Goal: Communication & Community: Ask a question

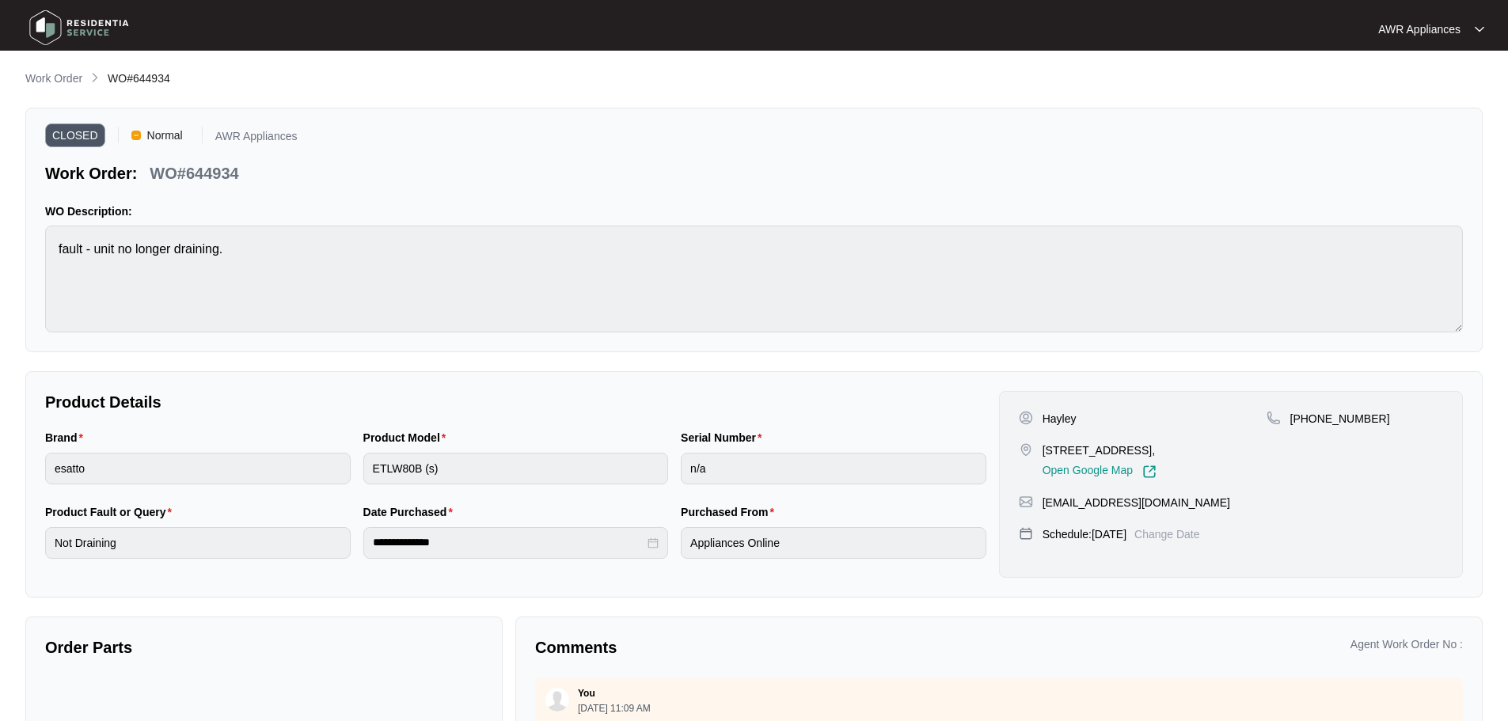
click at [39, 22] on img at bounding box center [79, 27] width 111 height 47
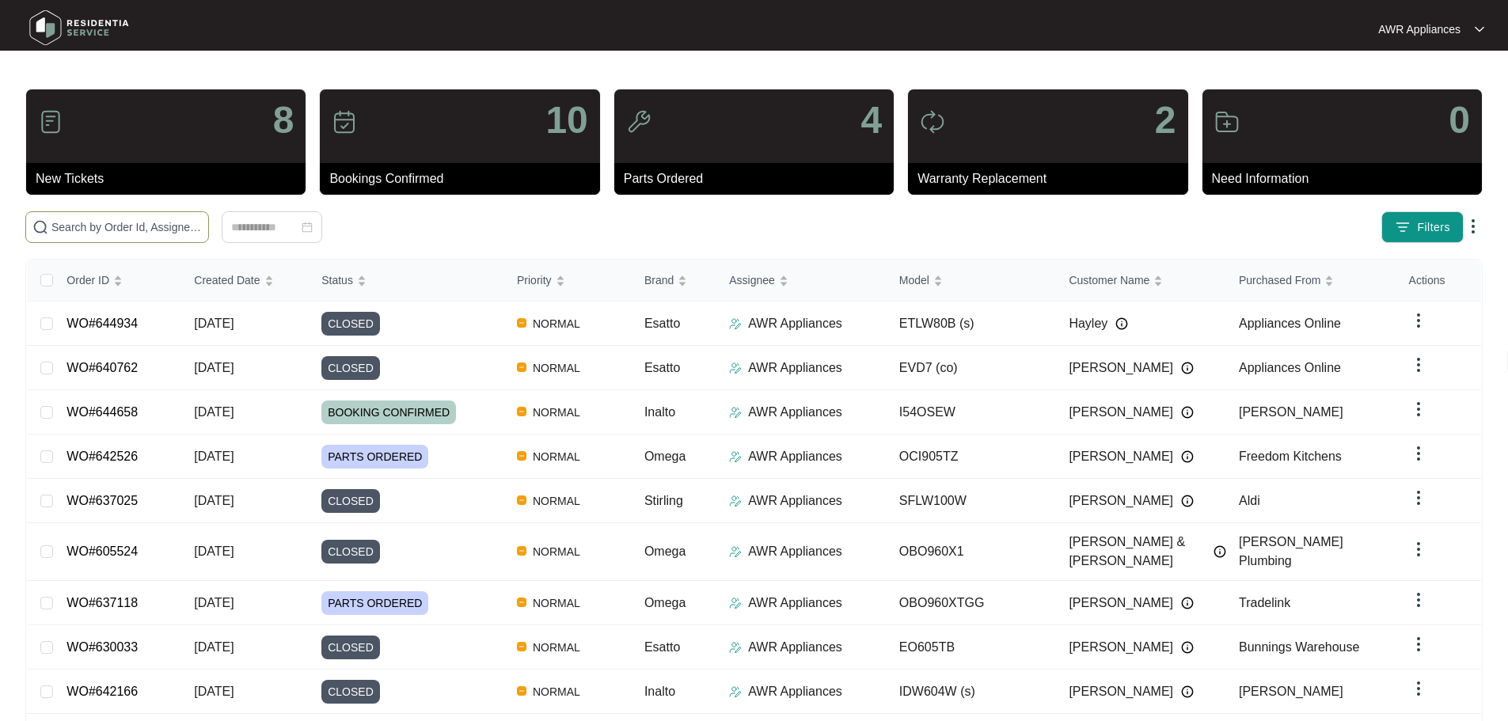
paste input "642526"
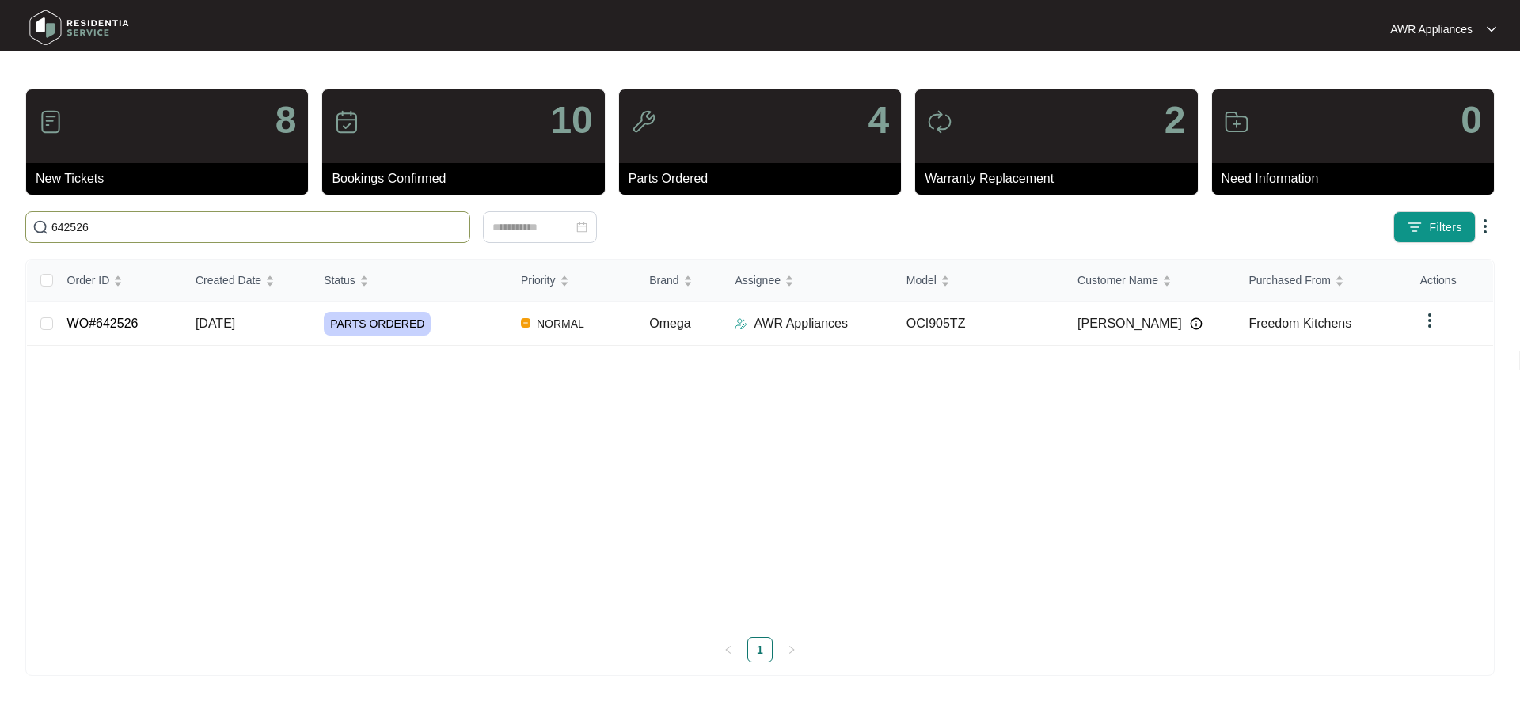
type input "642526"
click at [225, 320] on span "[DATE]" at bounding box center [216, 323] width 40 height 13
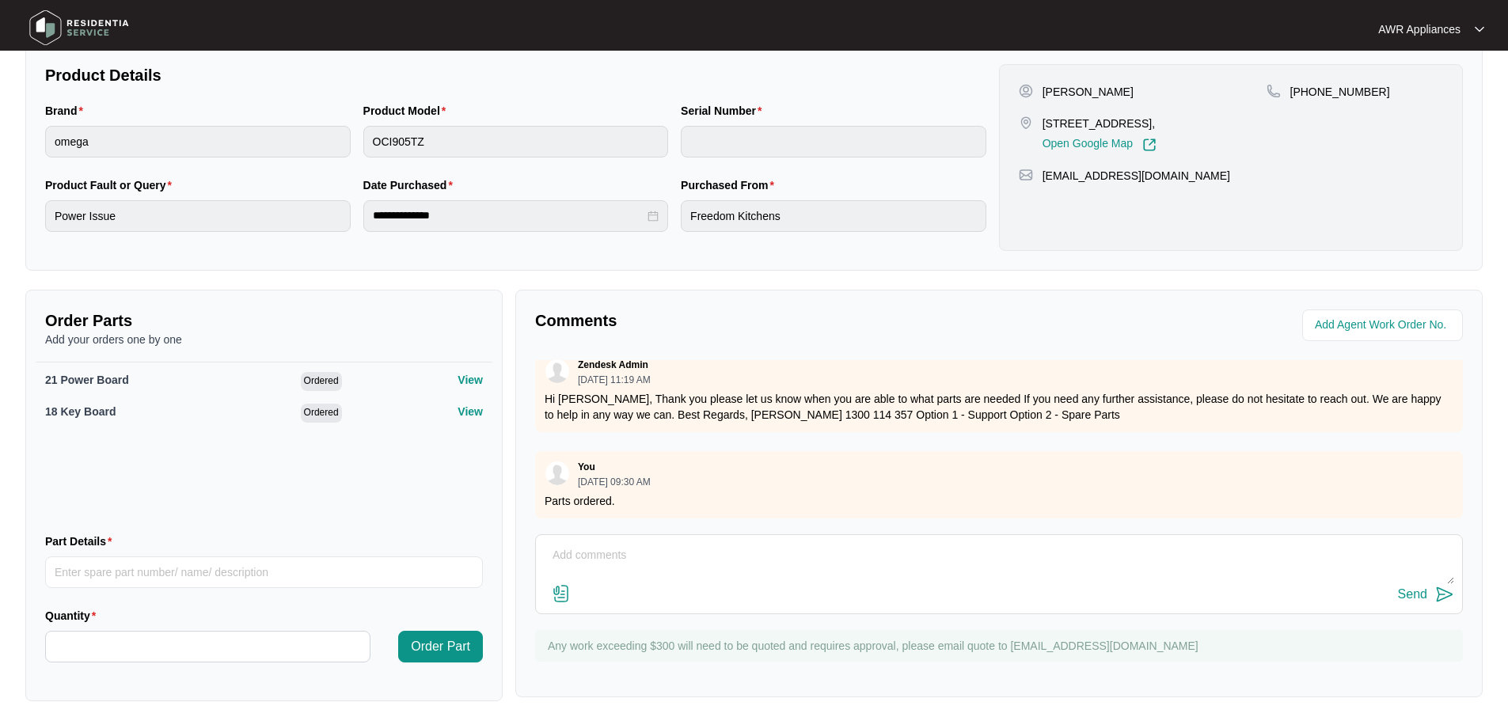
scroll to position [332, 0]
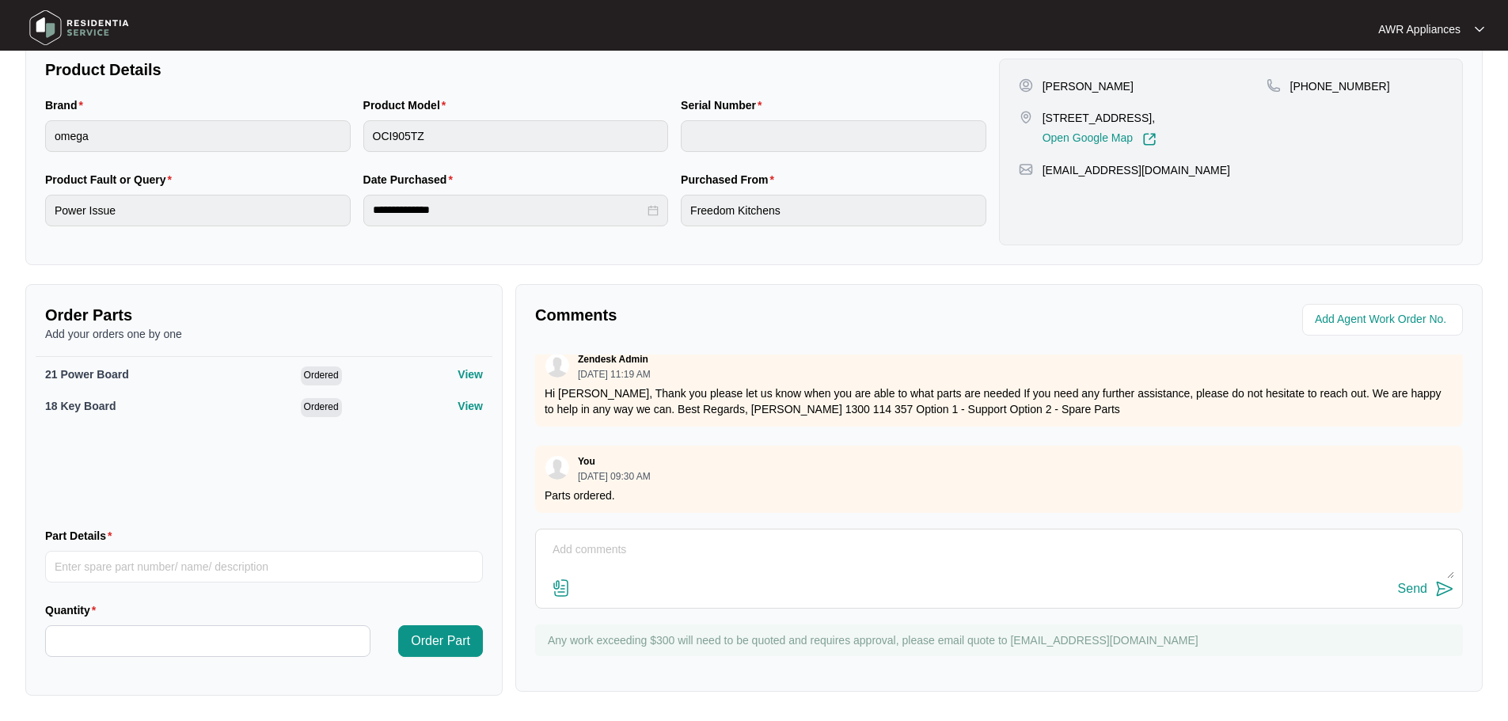
click at [693, 552] on textarea at bounding box center [999, 557] width 910 height 41
type textarea "Hi Team, Have these parts been ordered?"
click at [1419, 589] on div "Send" at bounding box center [1412, 589] width 29 height 14
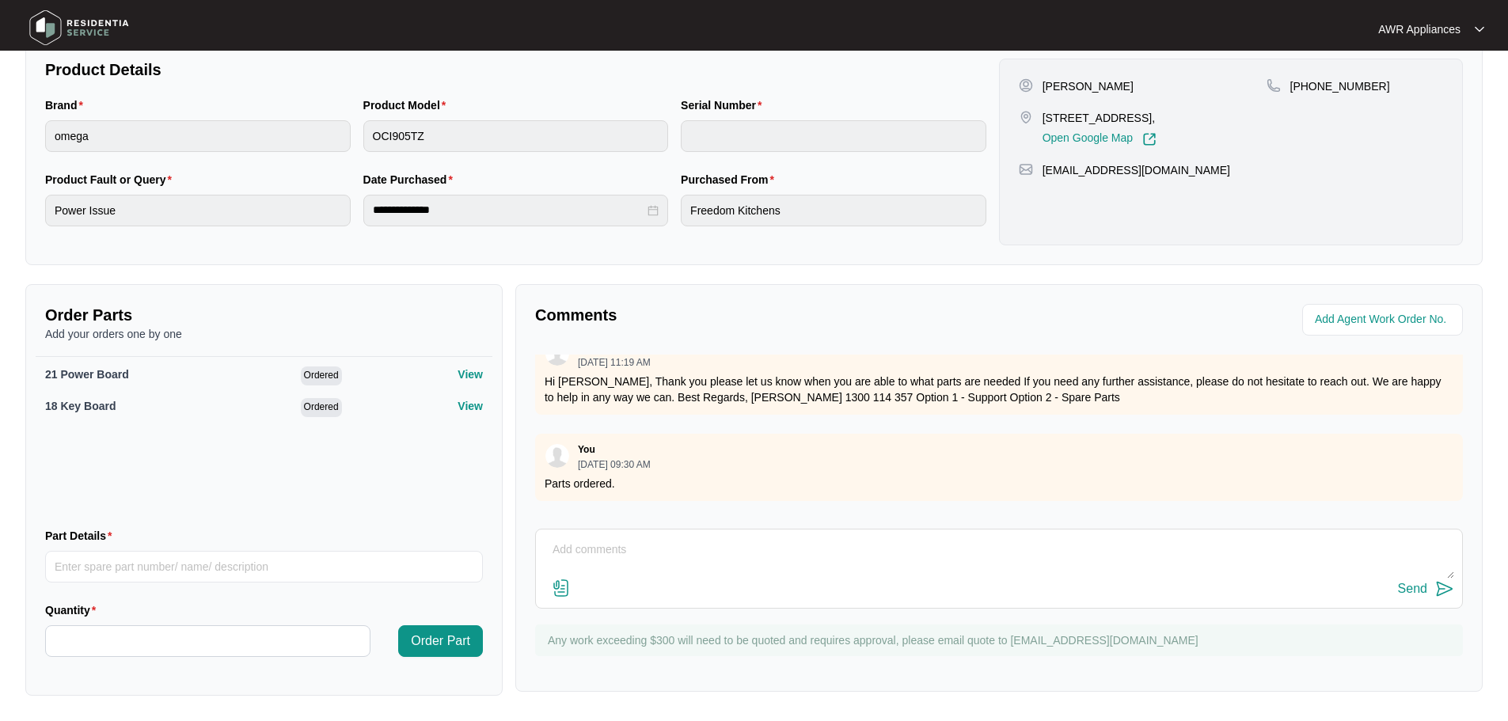
click at [51, 19] on img at bounding box center [79, 27] width 111 height 47
